Goal: Task Accomplishment & Management: Complete application form

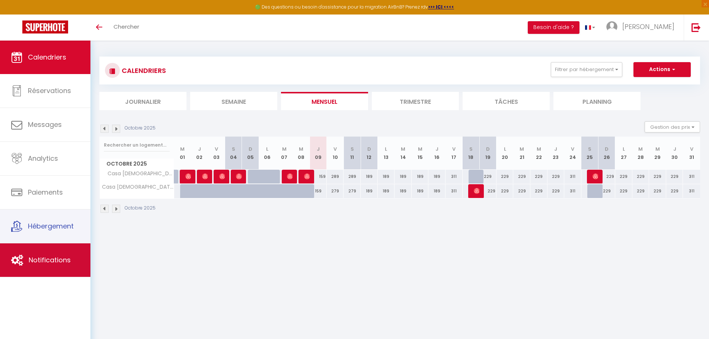
click at [69, 257] on span "Notifications" at bounding box center [50, 259] width 42 height 9
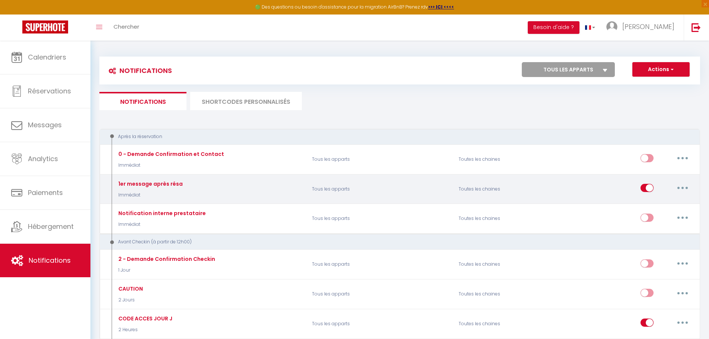
click at [682, 187] on icon "button" at bounding box center [682, 188] width 2 height 2
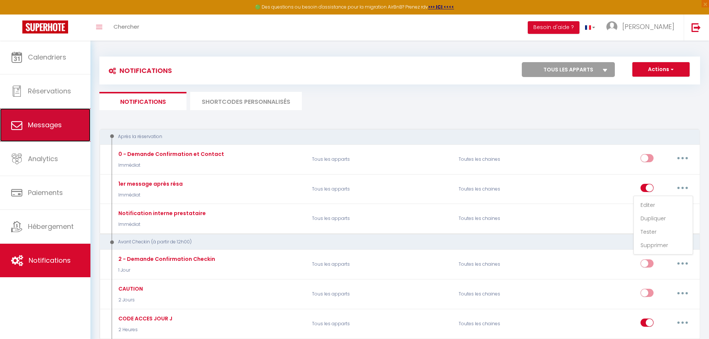
click at [54, 128] on span "Messages" at bounding box center [45, 124] width 34 height 9
select select "message"
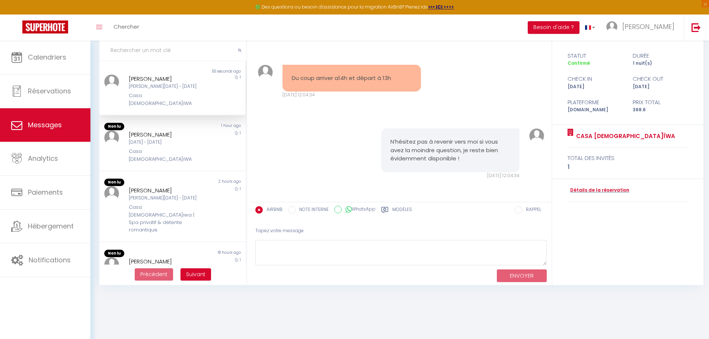
scroll to position [41, 0]
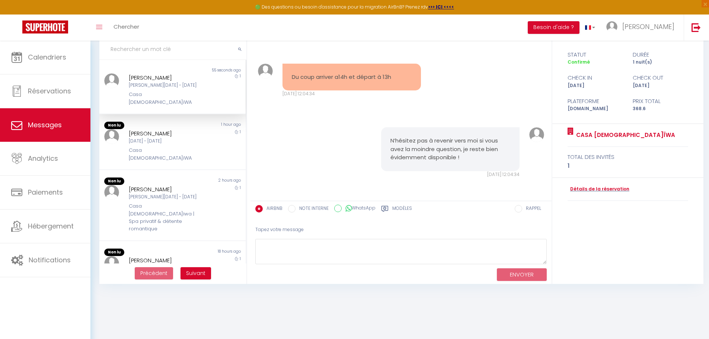
click at [186, 89] on div "[PERSON_NAME][DATE] - [DATE]" at bounding box center [167, 85] width 76 height 7
click at [612, 188] on link "Détails de la réservation" at bounding box center [598, 189] width 62 height 7
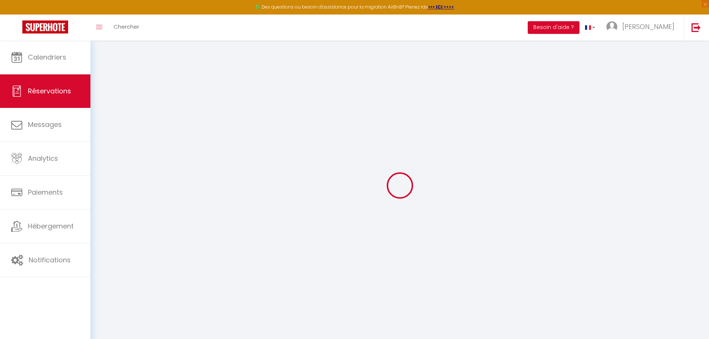
type input "Fatou"
type input "Ndiaye"
type input "[EMAIL_ADDRESS][DOMAIN_NAME]"
type input "[PHONE_NUMBER]"
select select
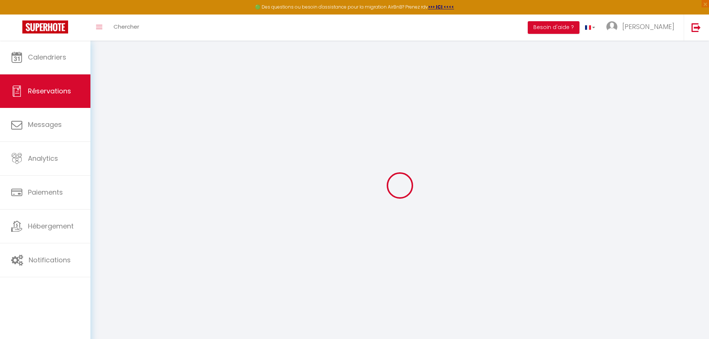
type input "63.540000000000006"
select select "69362"
select select "1"
select select
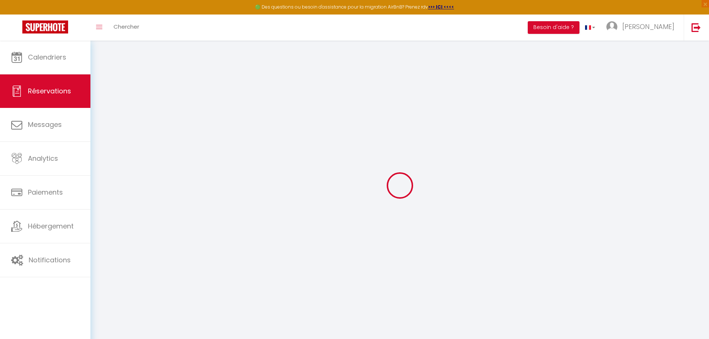
type input "1"
select select "12"
select select
type input "353"
checkbox input "false"
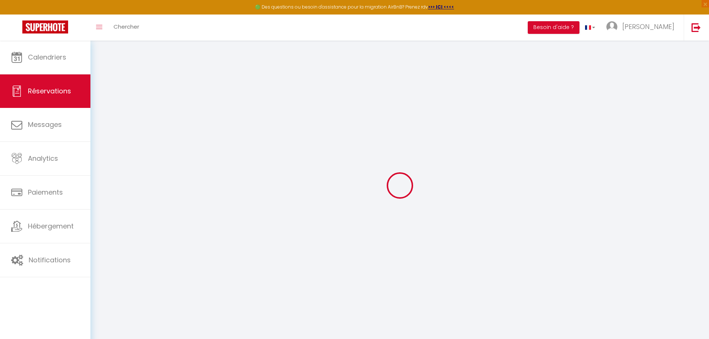
type input "0"
select select "1"
type input "0"
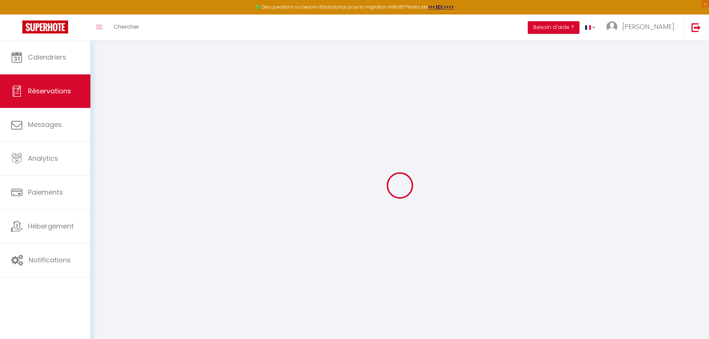
select select
select select "15"
checkbox input "false"
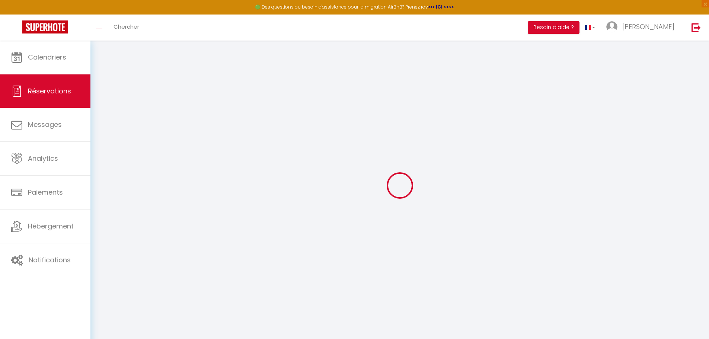
select select
checkbox input "false"
select select
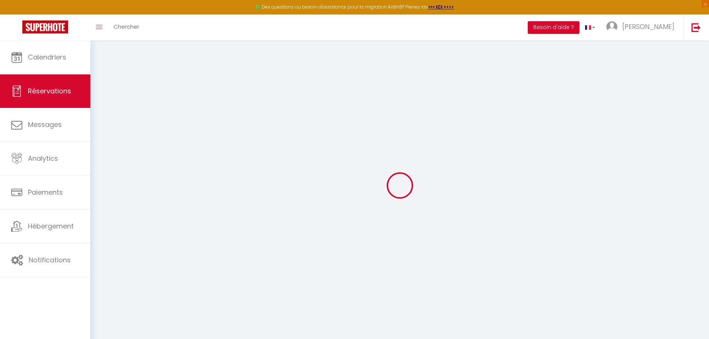
select select
checkbox input "false"
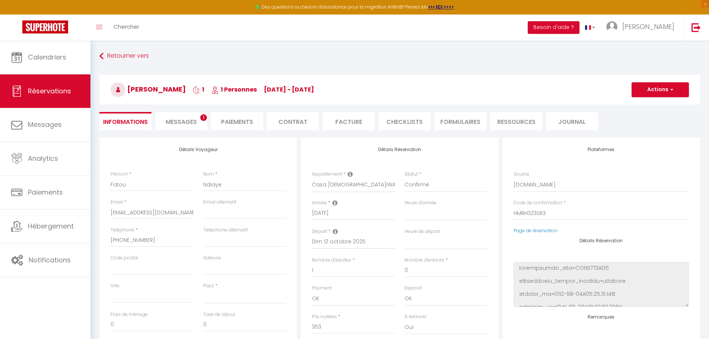
select select
checkbox input "false"
select select
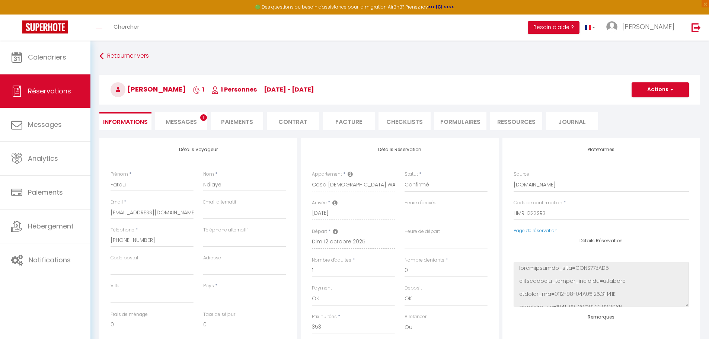
type input "15.6"
select select
checkbox input "false"
select select
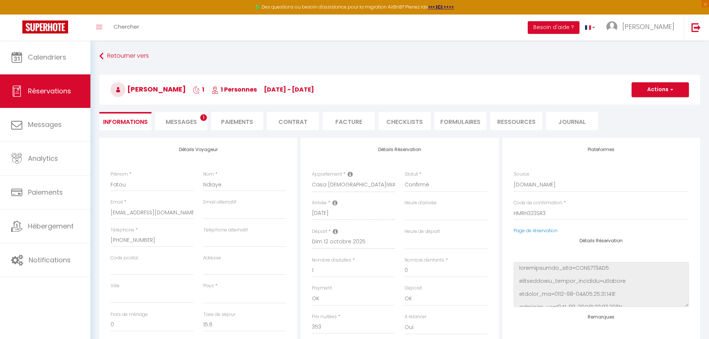
checkbox input "false"
select select
click at [185, 124] on span "Messages" at bounding box center [181, 122] width 31 height 9
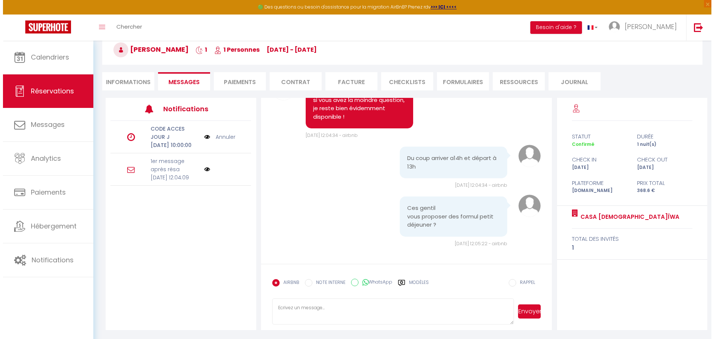
scroll to position [41, 0]
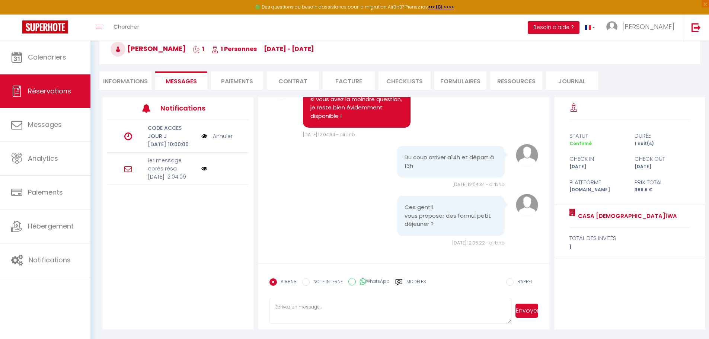
click at [206, 171] on img at bounding box center [204, 169] width 6 height 6
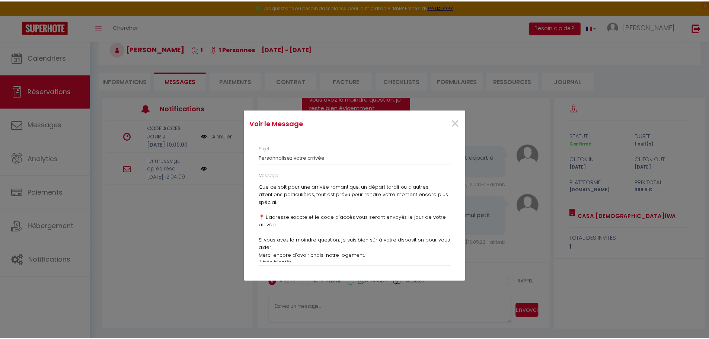
scroll to position [87, 0]
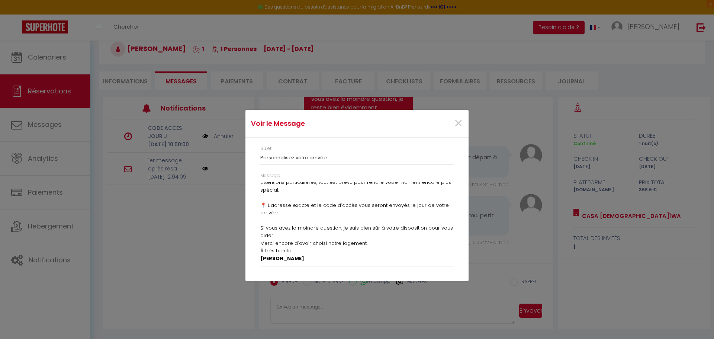
click at [216, 236] on div "Voir le Message × Sujet Personnalisez votre arrivée Message Bonjour Fatou, Merc…" at bounding box center [357, 169] width 714 height 339
click at [460, 126] on span "×" at bounding box center [458, 123] width 9 height 22
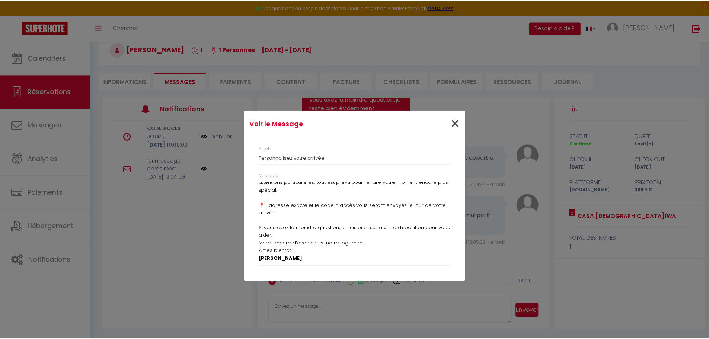
scroll to position [745, 0]
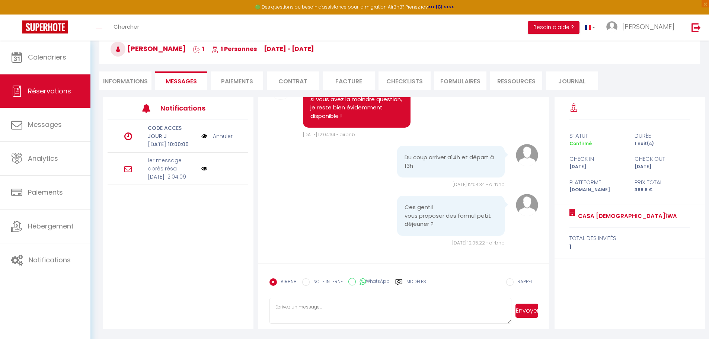
click at [213, 235] on div "CODE ACCES JOUR J [PERSON_NAME][DATE] 10:00:00 Annuler 1er message après résa […" at bounding box center [178, 203] width 151 height 166
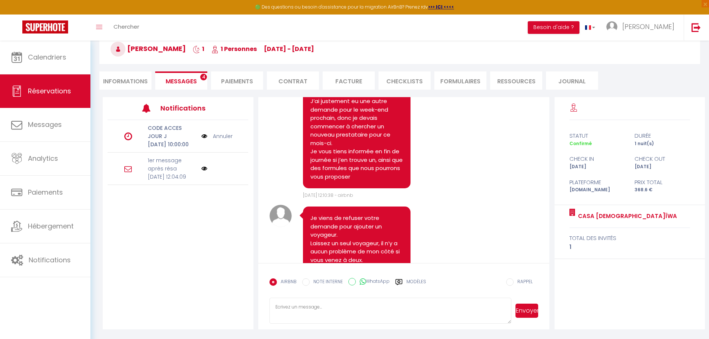
scroll to position [1092, 0]
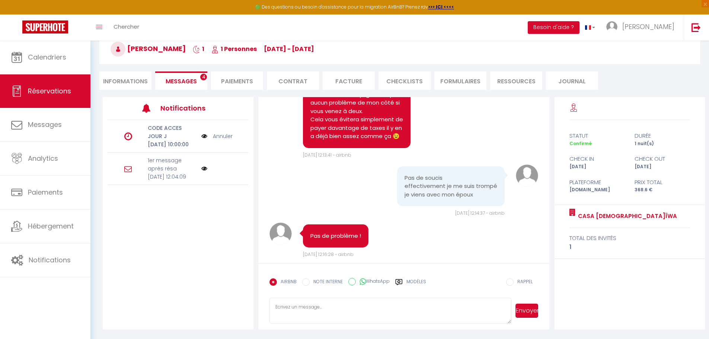
click at [185, 181] on p "[DATE] 12:04:09" at bounding box center [172, 177] width 49 height 8
click at [127, 173] on icon at bounding box center [127, 168] width 7 height 7
click at [124, 173] on icon at bounding box center [127, 168] width 7 height 7
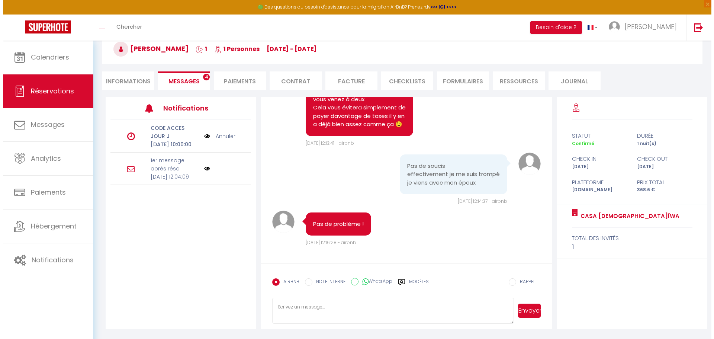
scroll to position [1129, 0]
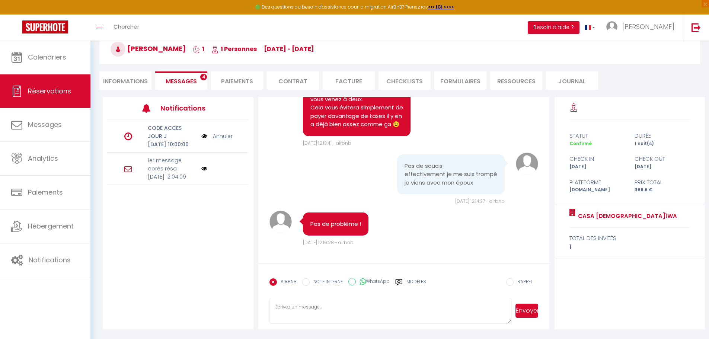
click at [205, 171] on img at bounding box center [204, 169] width 6 height 6
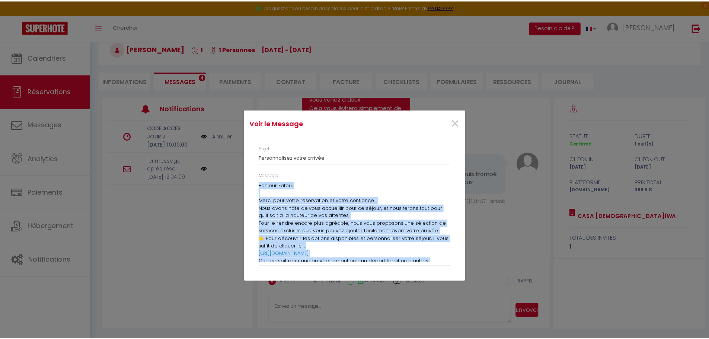
scroll to position [87, 0]
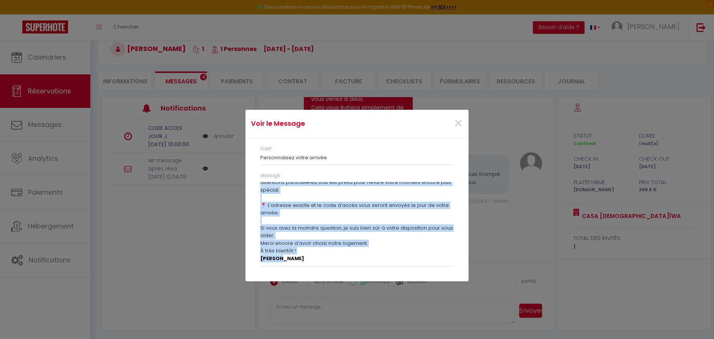
drag, startPoint x: 261, startPoint y: 184, endPoint x: 415, endPoint y: 331, distance: 212.9
click at [415, 331] on div "Voir le Message × Sujet Personnalisez votre arrivée Message Bonjour Fatou, Merc…" at bounding box center [356, 169] width 223 height 339
copy div "Bonjour Fatou, Merci pour votre réservation et votre confiance ! Nous avons hât…"
click at [180, 204] on div "Voir le Message × Sujet Personnalisez votre arrivée Message Bonjour Fatou, Merc…" at bounding box center [357, 169] width 714 height 339
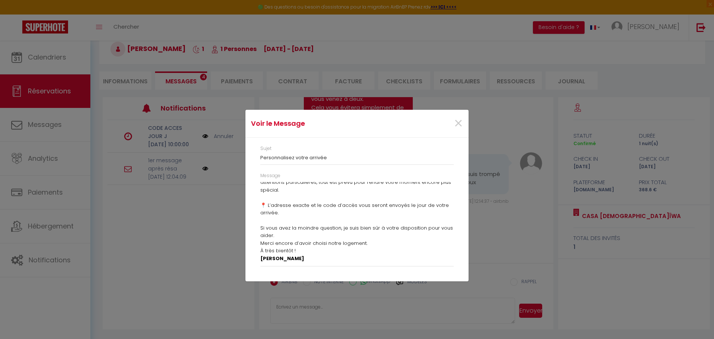
click at [208, 237] on div "Voir le Message × Sujet Personnalisez votre arrivée Message Bonjour Fatou, Merc…" at bounding box center [357, 169] width 714 height 339
click at [460, 122] on span "×" at bounding box center [458, 123] width 9 height 22
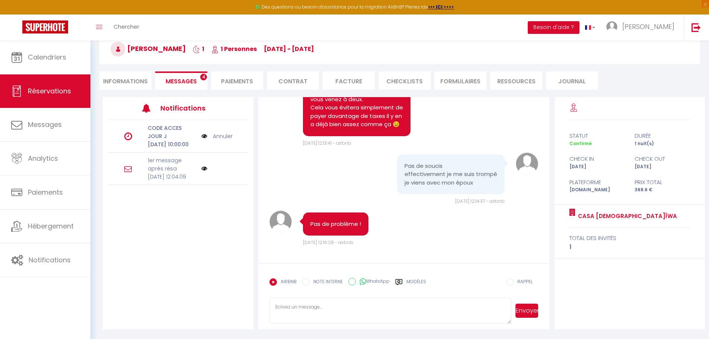
click at [216, 171] on div at bounding box center [218, 169] width 35 height 6
click at [229, 171] on div at bounding box center [218, 169] width 35 height 6
click at [237, 185] on div "1er message après [PERSON_NAME][DATE] 12:04:09" at bounding box center [177, 169] width 141 height 32
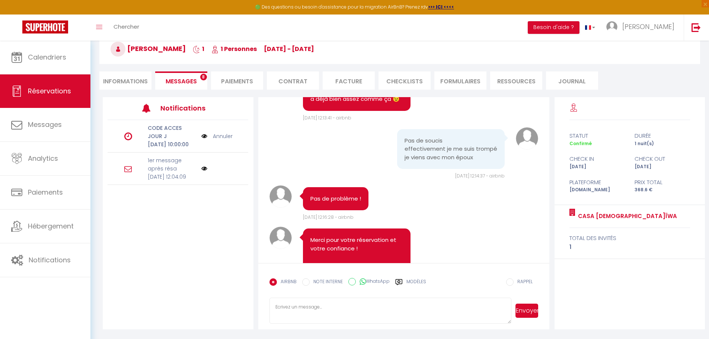
scroll to position [2148, 0]
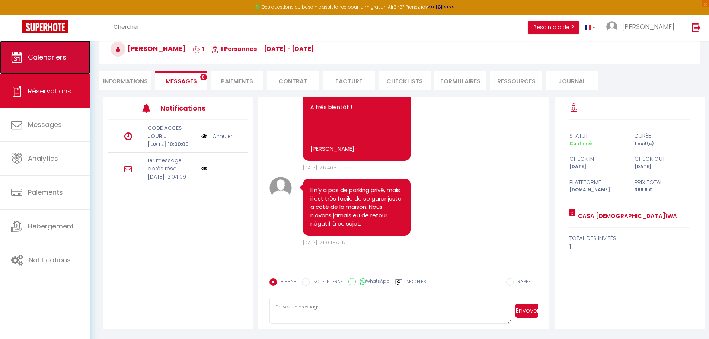
click at [42, 52] on span "Calendriers" at bounding box center [47, 56] width 38 height 9
